Goal: Navigation & Orientation: Find specific page/section

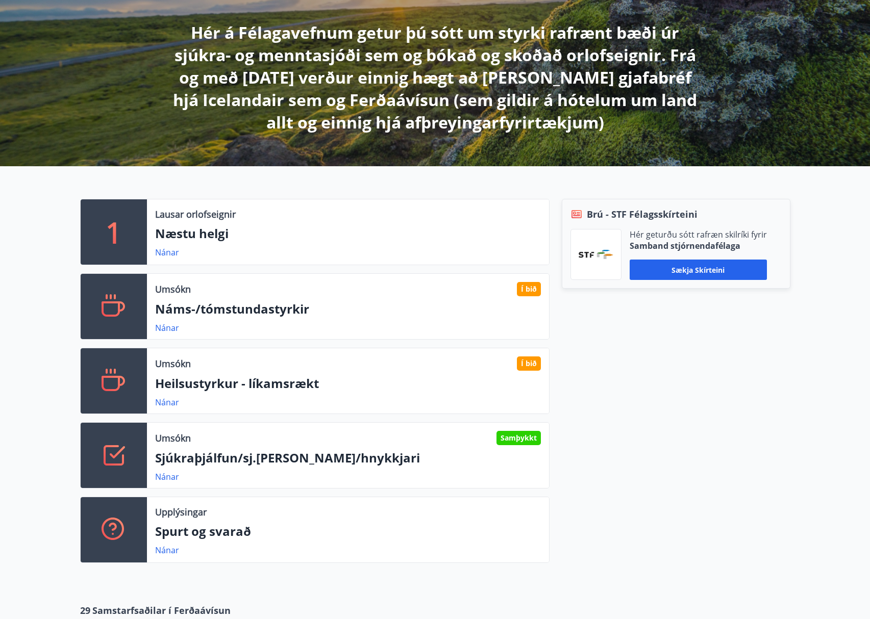
scroll to position [357, 0]
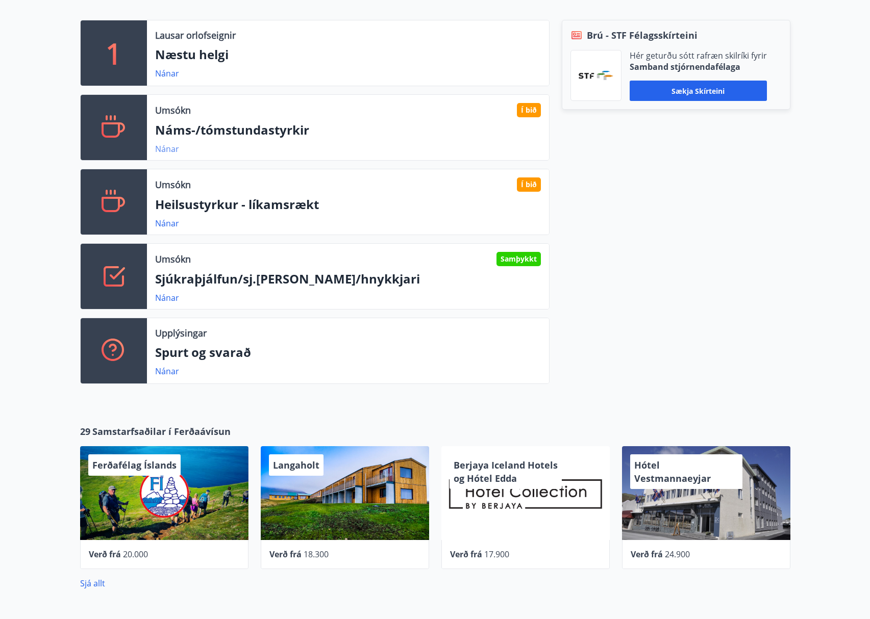
click at [161, 147] on link "Nánar" at bounding box center [167, 148] width 24 height 11
click at [834, 265] on div "1 Lausar orlofseignir Næstu helgi Nánar Umsókn Í bið Náms-/tómstundastyrkir Nán…" at bounding box center [435, 197] width 870 height 421
